Goal: Entertainment & Leisure: Consume media (video, audio)

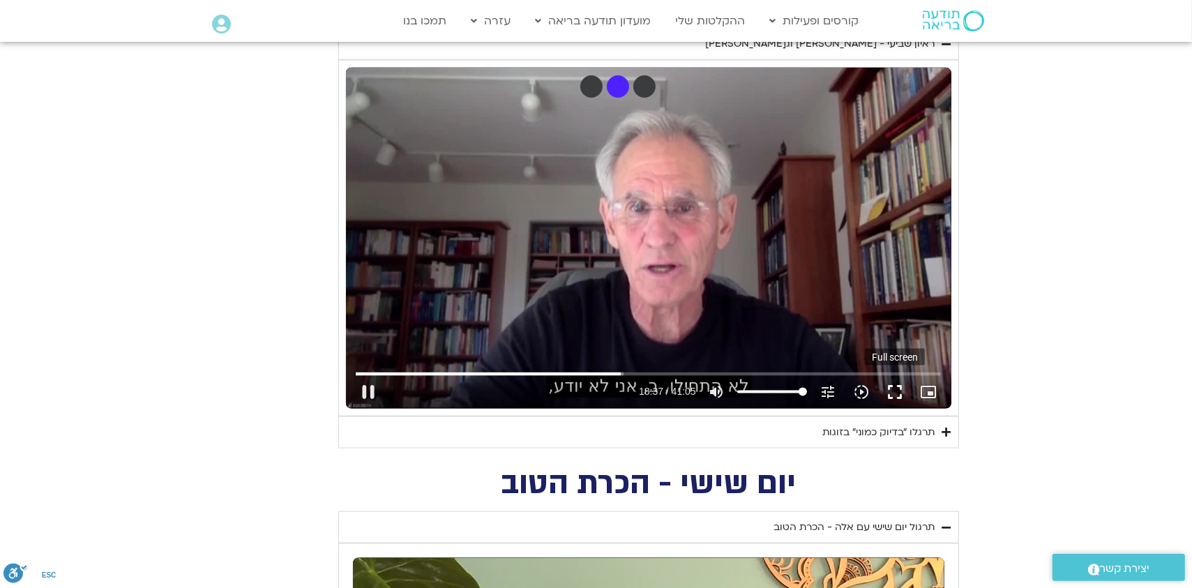
click at [898, 389] on button "fullscreen" at bounding box center [895, 391] width 33 height 33
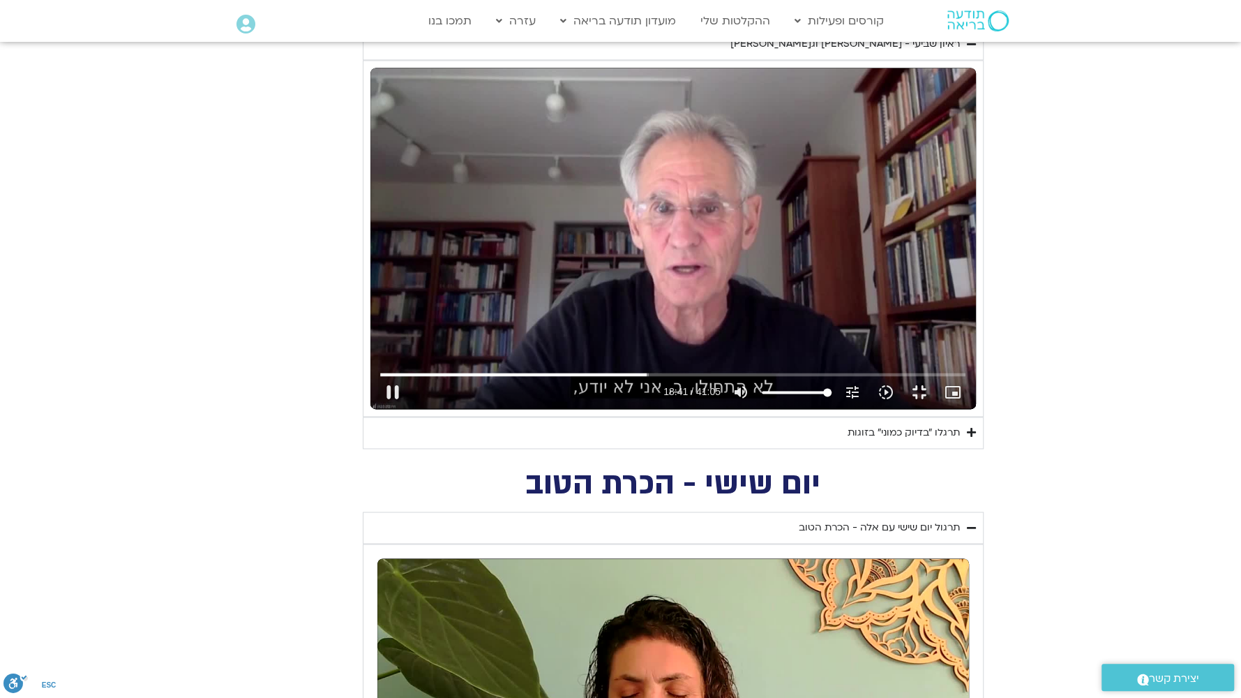
type input "1121.477062"
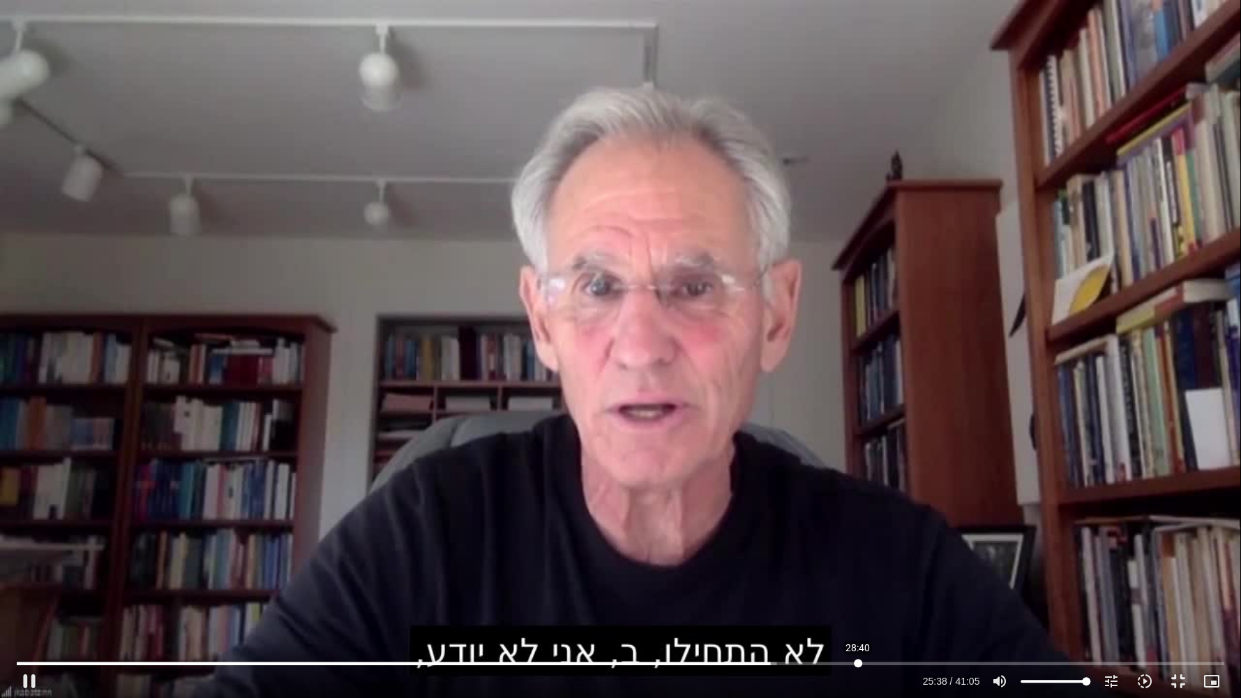
click at [858, 588] on input "Seek" at bounding box center [621, 663] width 1208 height 8
click at [274, 126] on div "Skip Ad 28:40 pause 28:42 / 41:05 volume_up Mute tune Resolution Auto 720p slow…" at bounding box center [620, 349] width 1241 height 698
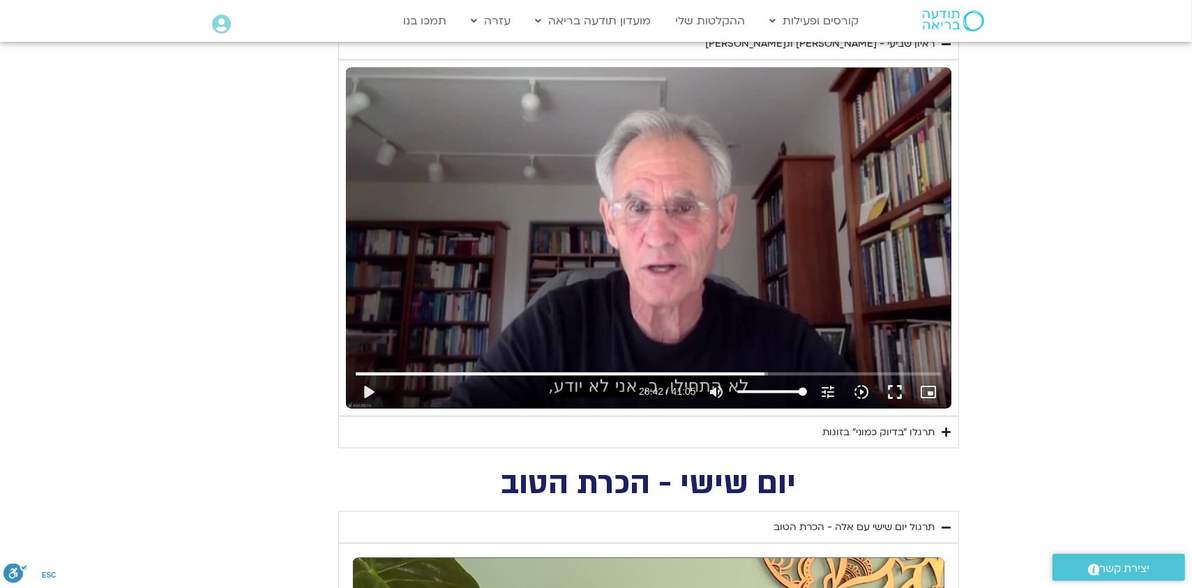
click at [631, 240] on div "Skip Ad 28:40 play_arrow 28:42 / 41:05 volume_up Mute tune Resolution Auto 720p…" at bounding box center [649, 238] width 606 height 341
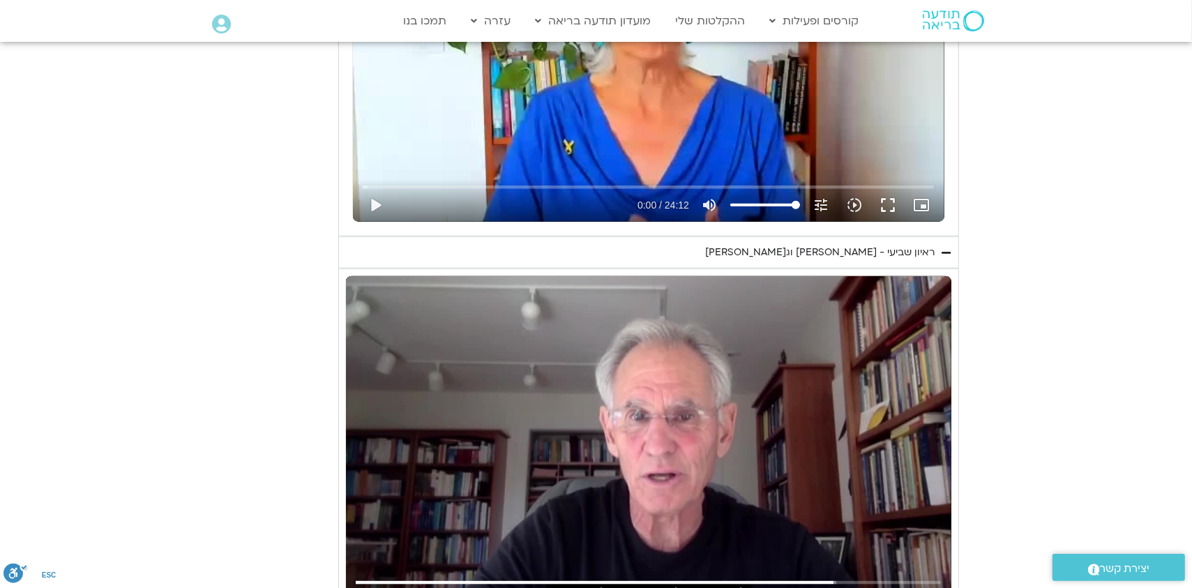
scroll to position [1325, 0]
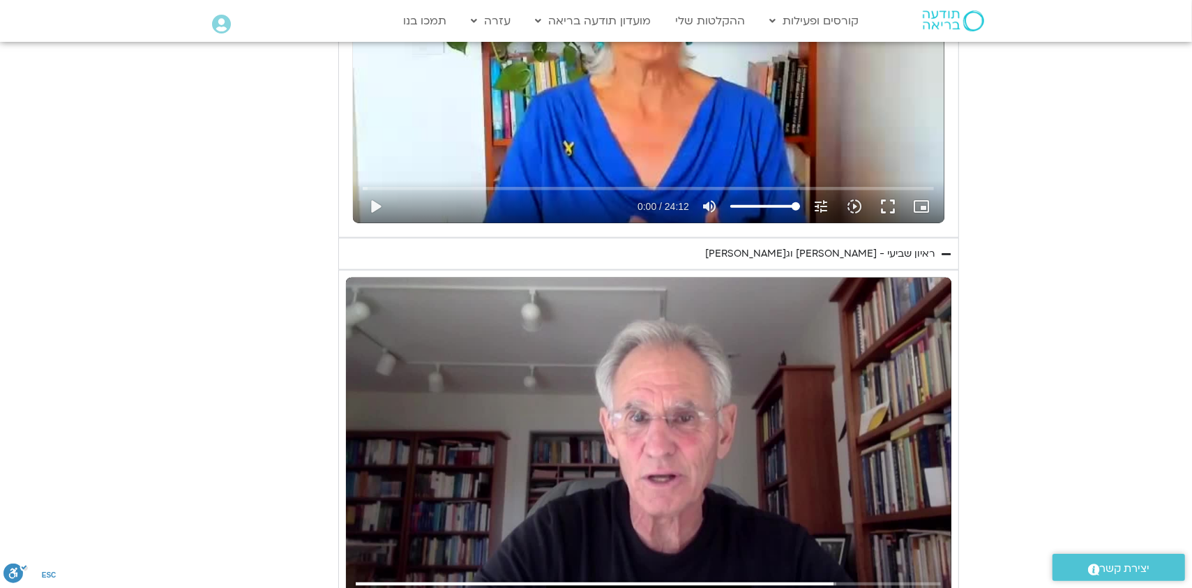
click at [761, 390] on div "Skip Ad 29:22 pause 33:34 / 41:05 volume_up Mute tune Resolution Auto 720p slow…" at bounding box center [649, 448] width 606 height 341
type input "2014.480268"
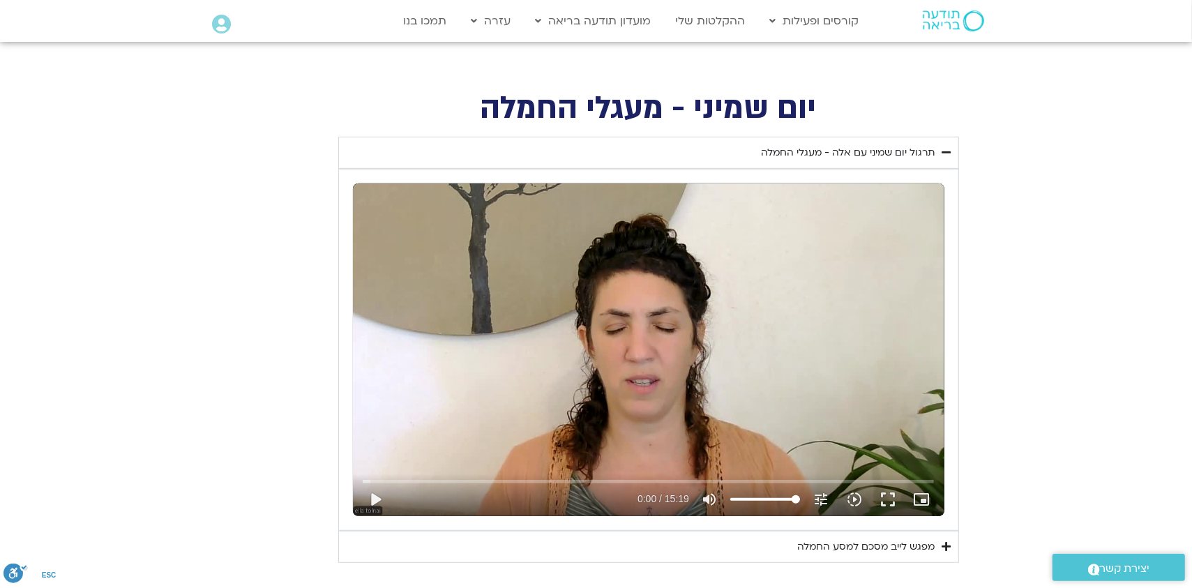
scroll to position [558, 0]
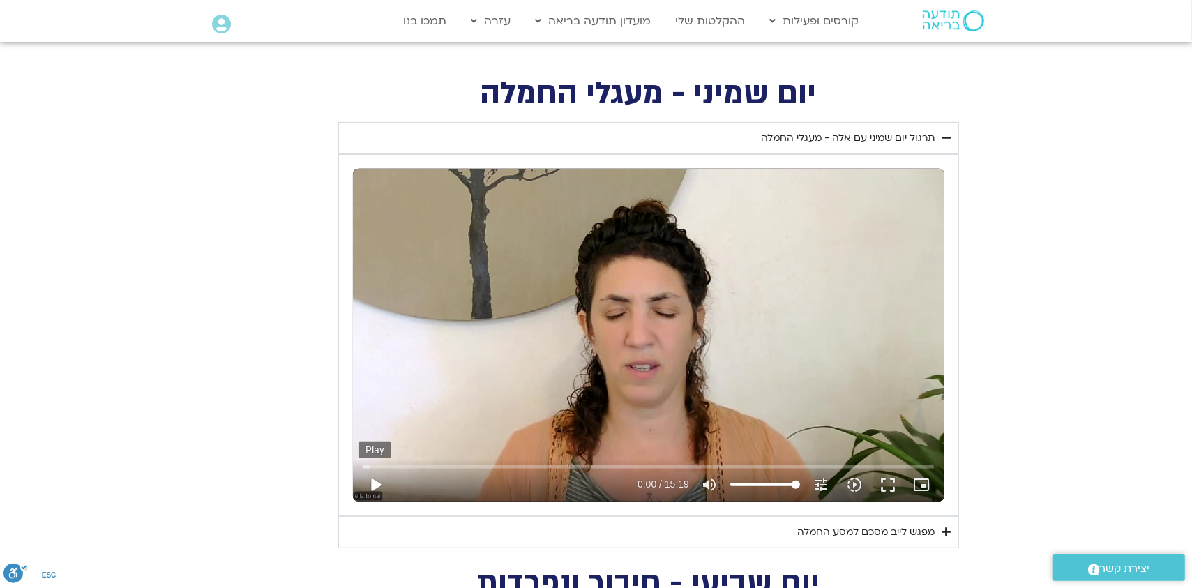
click at [376, 480] on button "play_arrow" at bounding box center [375, 484] width 33 height 33
click at [493, 463] on input "Seek" at bounding box center [648, 467] width 571 height 8
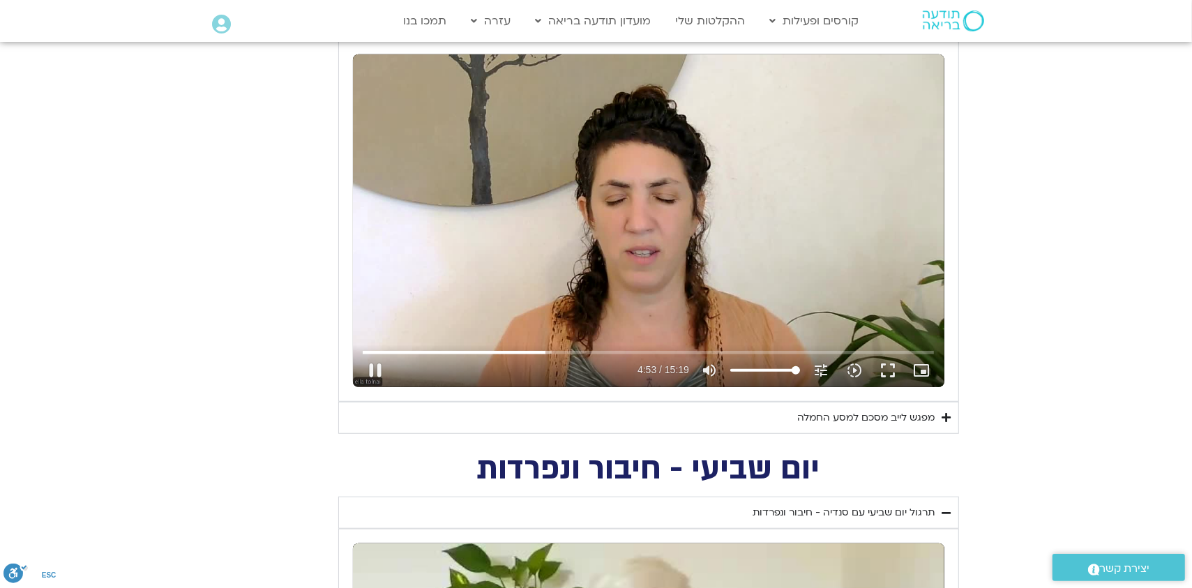
scroll to position [697, 0]
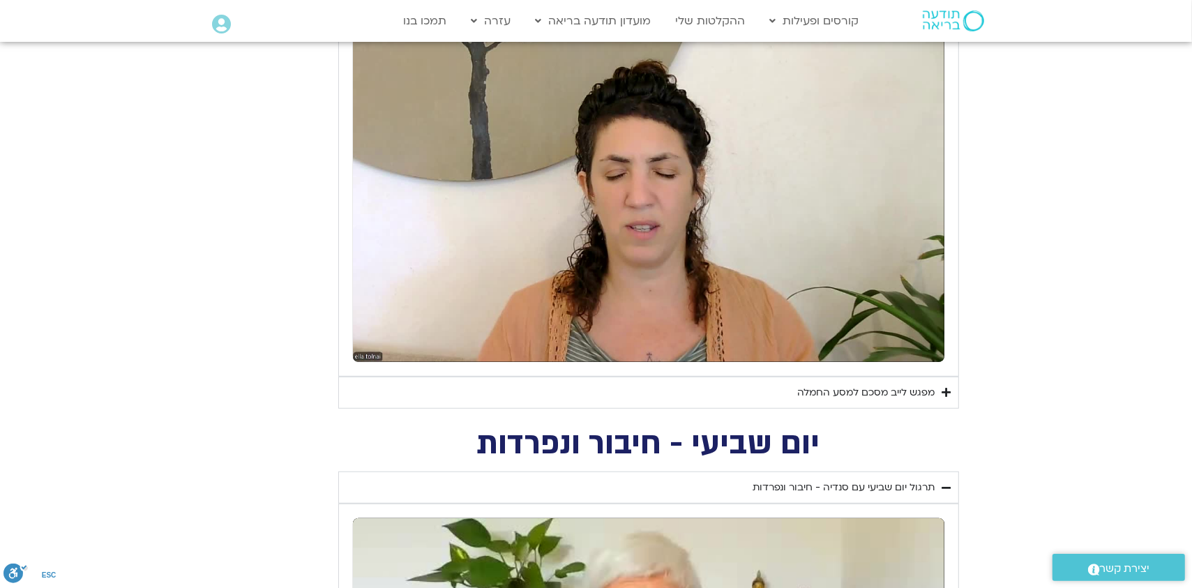
click at [870, 391] on div "מפגש לייב מסכם למסע החמלה" at bounding box center [866, 392] width 137 height 17
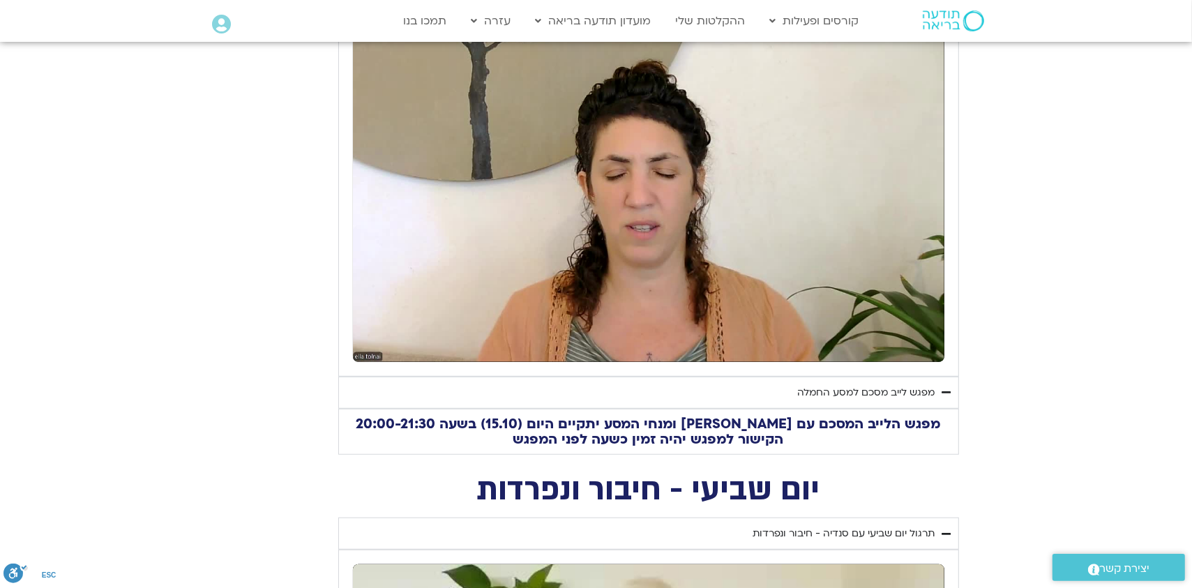
click at [870, 391] on div "מפגש לייב מסכם למסע החמלה" at bounding box center [866, 392] width 137 height 17
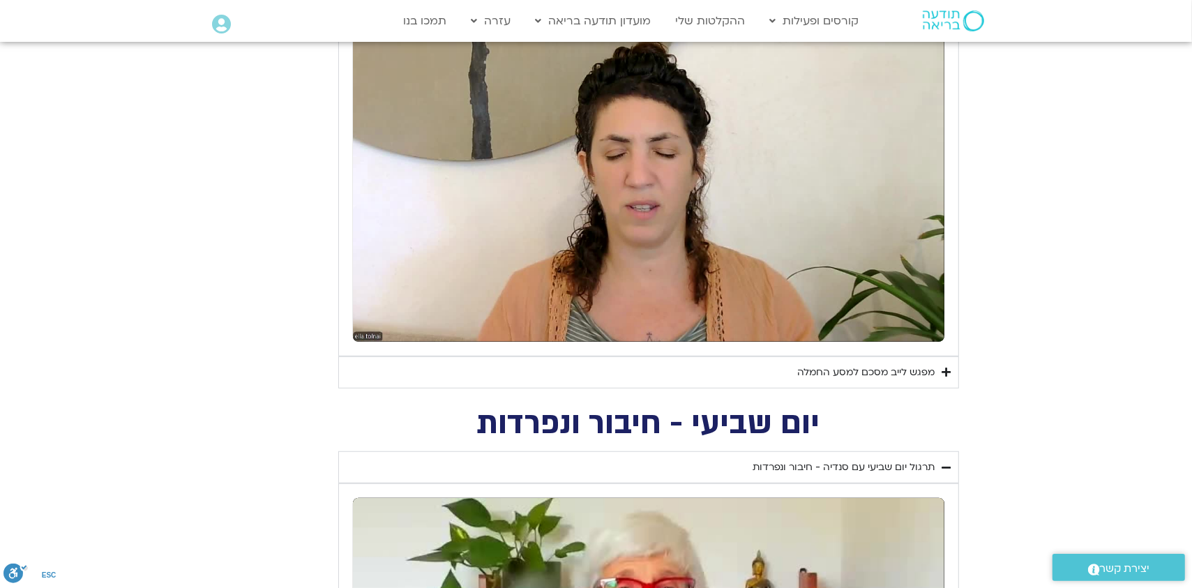
scroll to position [558, 0]
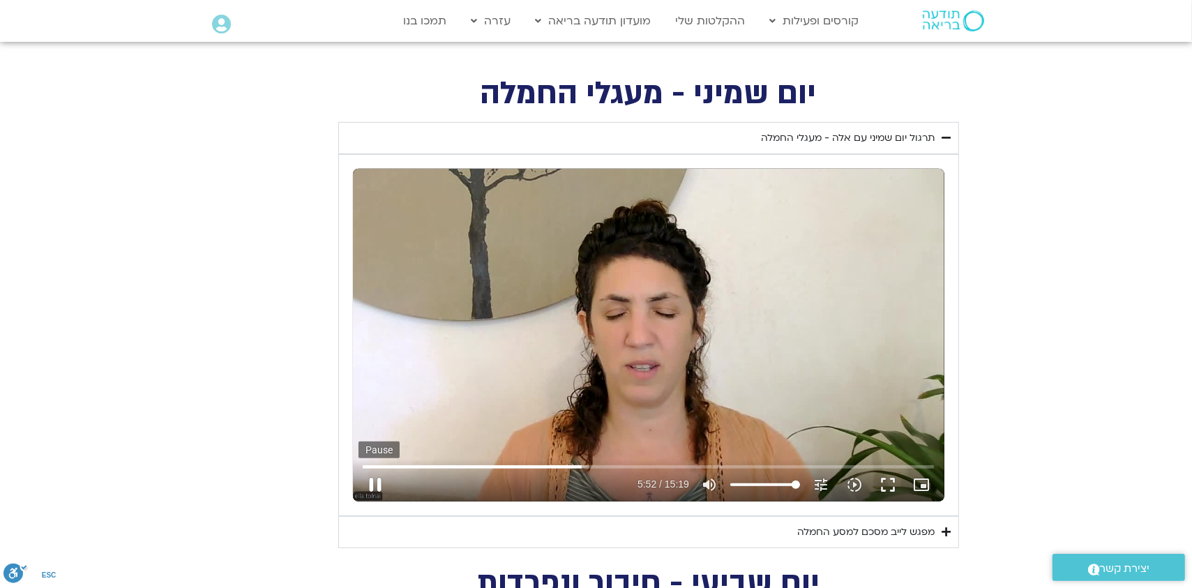
click at [373, 488] on button "pause" at bounding box center [375, 484] width 33 height 33
click at [372, 482] on button "play_arrow" at bounding box center [375, 484] width 33 height 33
type input "919"
